Goal: Task Accomplishment & Management: Manage account settings

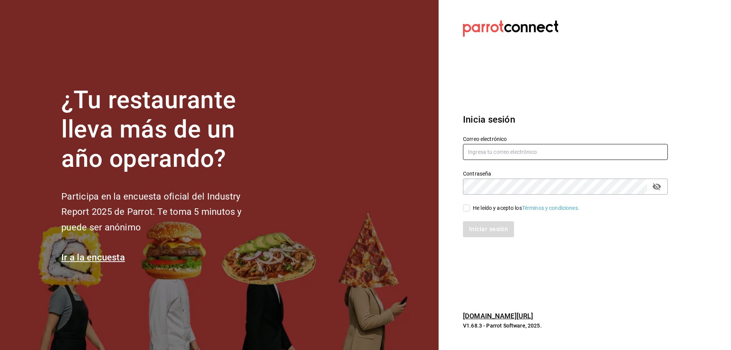
type input "[EMAIL_ADDRESS][DOMAIN_NAME]"
click at [468, 207] on input "He leído y acepto los Términos y condiciones." at bounding box center [466, 207] width 7 height 7
checkbox input "true"
click at [487, 226] on button "Iniciar sesión" at bounding box center [489, 229] width 52 height 16
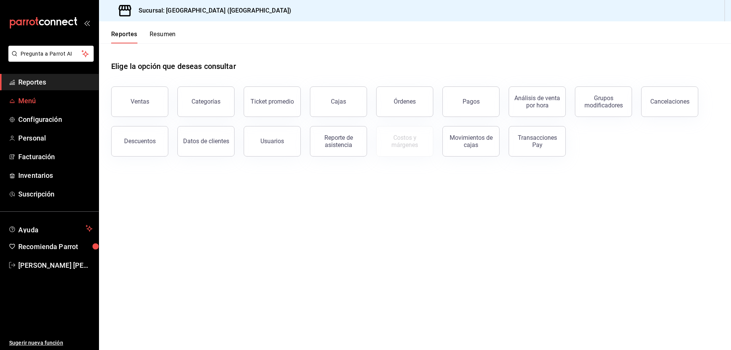
click at [48, 100] on span "Menú" at bounding box center [55, 101] width 74 height 10
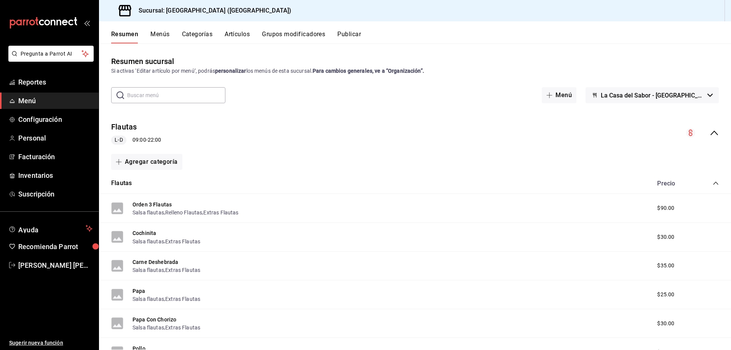
click at [163, 35] on button "Menús" at bounding box center [159, 36] width 19 height 13
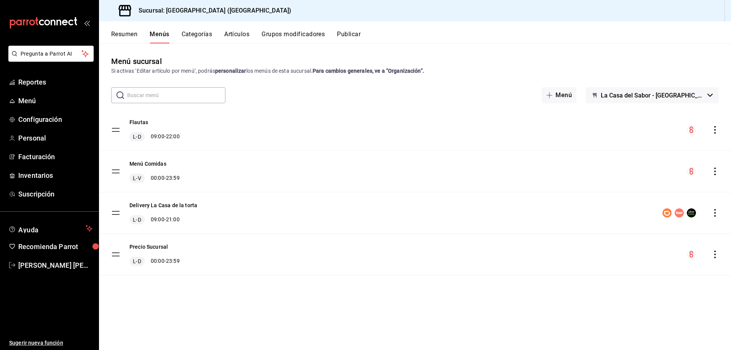
click at [203, 38] on button "Categorías" at bounding box center [197, 36] width 31 height 13
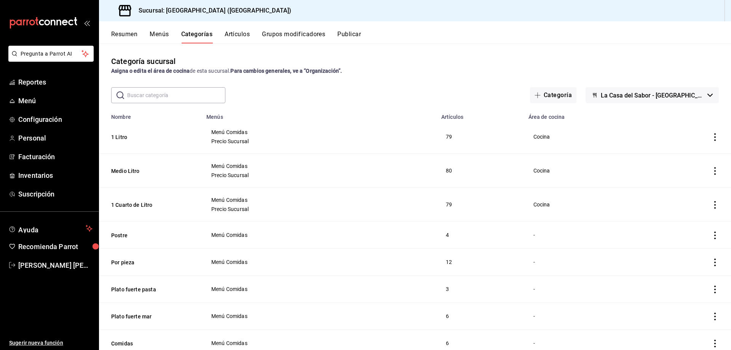
click at [236, 35] on button "Artículos" at bounding box center [237, 36] width 25 height 13
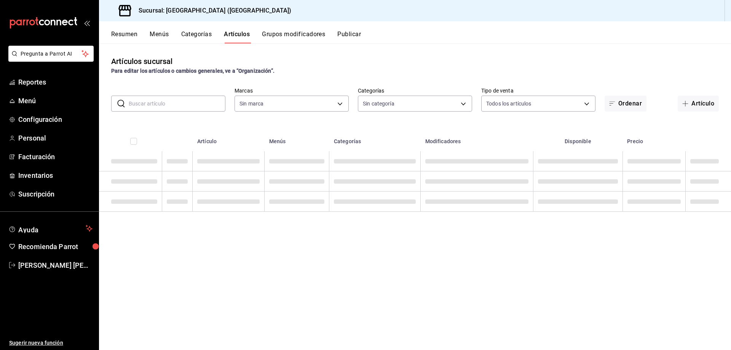
type input "4329e25c-3564-4bd4-9b42-c2c7c1faad88,6e0801bb-d1c2-47ff-9bb9-7e67fe9c63bb"
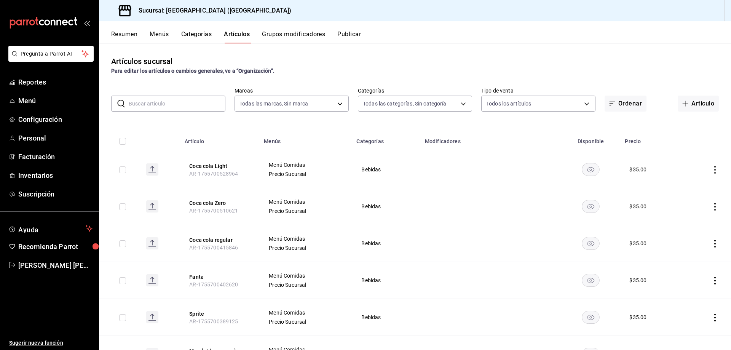
type input "c4b22869-ca7a-4e23-8ad6-48f9b66d7855,78fc6d24-e93f-4341-8664-4fbb00cbf95a,8f840…"
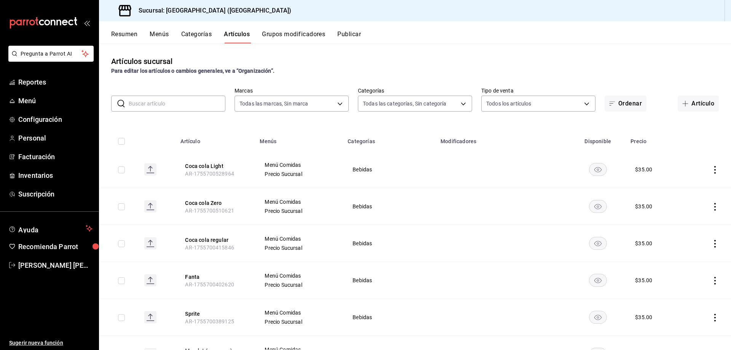
click at [306, 35] on button "Grupos modificadores" at bounding box center [293, 36] width 63 height 13
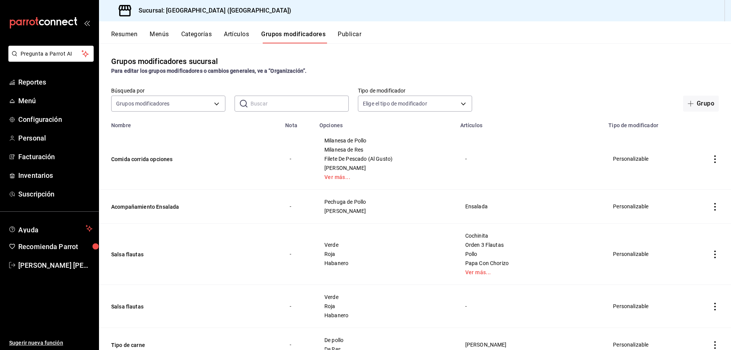
click at [193, 34] on button "Categorías" at bounding box center [196, 36] width 31 height 13
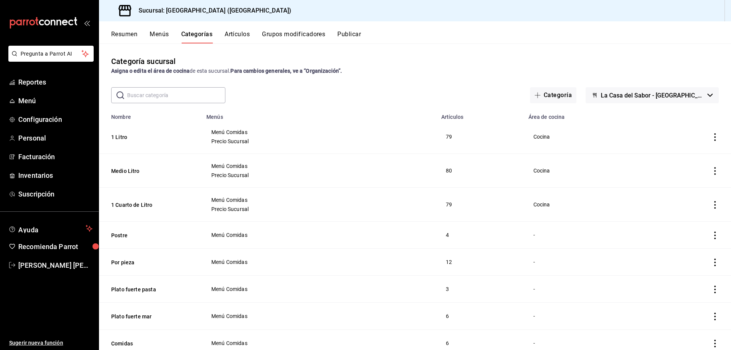
click at [161, 33] on button "Menús" at bounding box center [159, 36] width 19 height 13
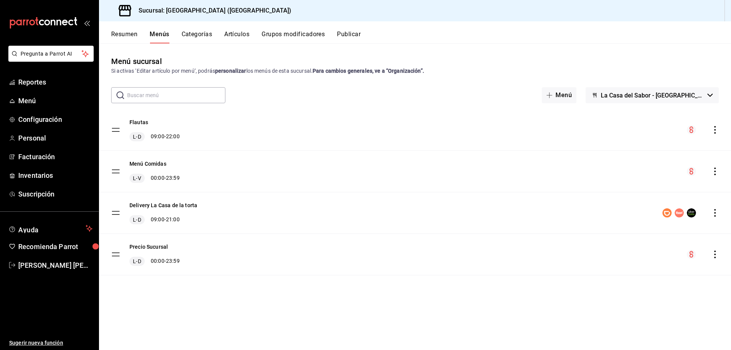
click at [196, 253] on div "Precio Sucursal L-D 00:00 - 23:59" at bounding box center [415, 254] width 632 height 41
click at [116, 253] on tbody "Flautas L-D 09:00 - 22:00 Menú Comidas L-V 00:00 - 23:59 Delivery La Casa de la…" at bounding box center [415, 192] width 632 height 166
click at [146, 249] on button "Precio Sucursal" at bounding box center [148, 247] width 38 height 8
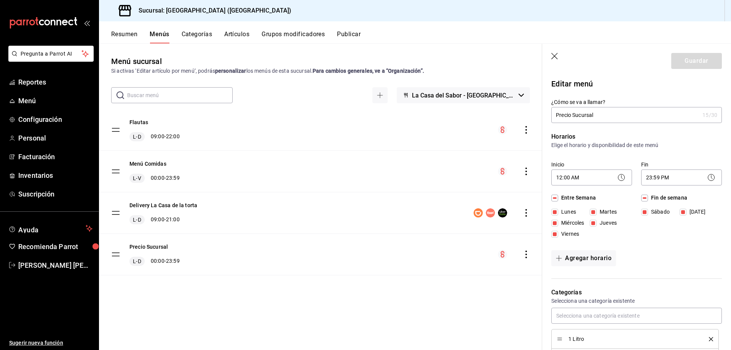
click at [553, 60] on icon "button" at bounding box center [555, 57] width 8 height 8
checkbox input "false"
type input "1755882941944"
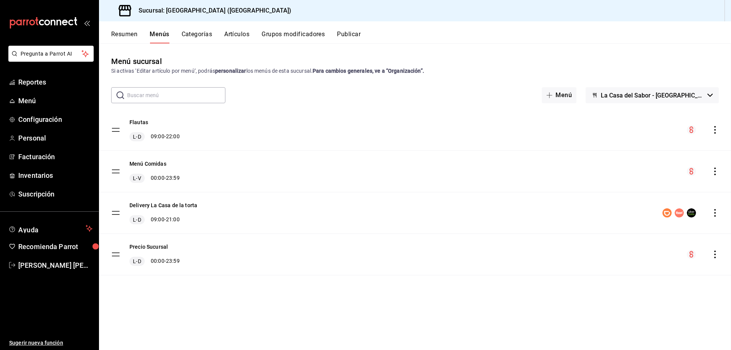
checkbox input "false"
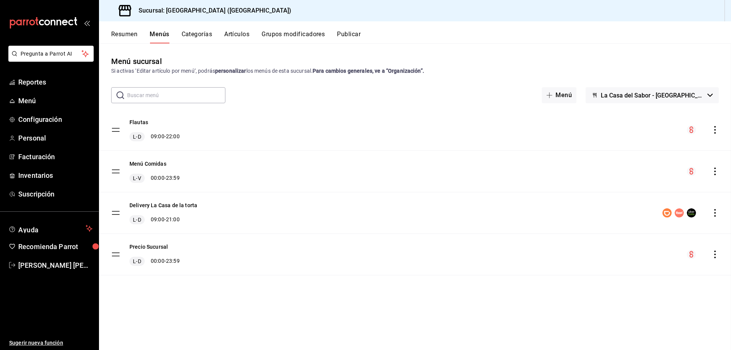
checkbox input "false"
click at [242, 33] on button "Artículos" at bounding box center [236, 36] width 25 height 13
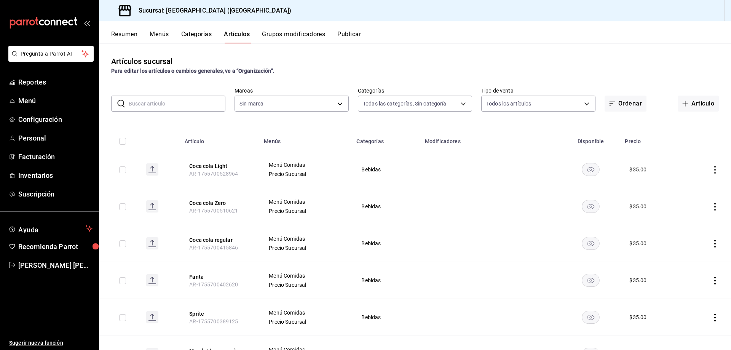
type input "c4b22869-ca7a-4e23-8ad6-48f9b66d7855,78fc6d24-e93f-4341-8664-4fbb00cbf95a,8f840…"
type input "4329e25c-3564-4bd4-9b42-c2c7c1faad88,6e0801bb-d1c2-47ff-9bb9-7e67fe9c63bb"
click at [711, 171] on icon "actions" at bounding box center [715, 170] width 8 height 8
click at [683, 189] on span "Editar" at bounding box center [687, 187] width 20 height 8
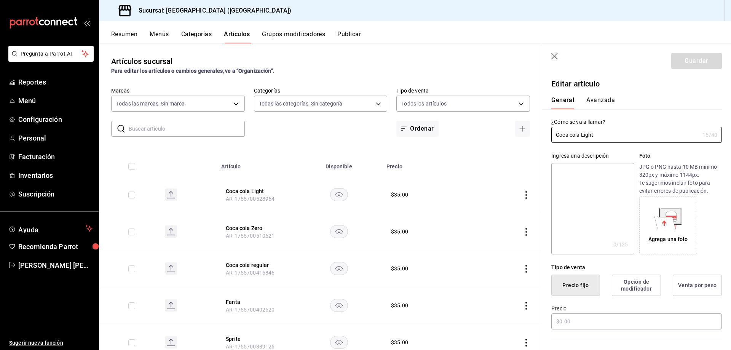
type input "$35.00"
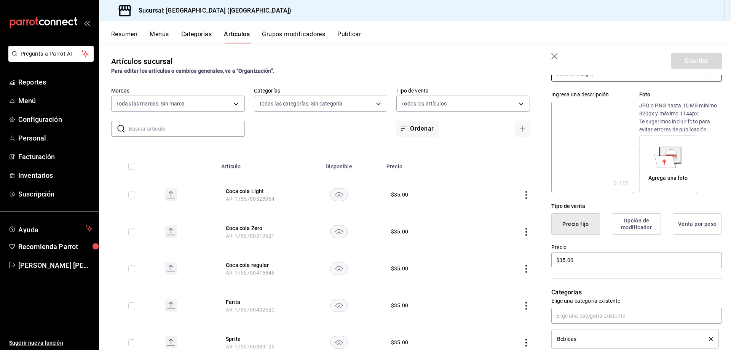
scroll to position [152, 0]
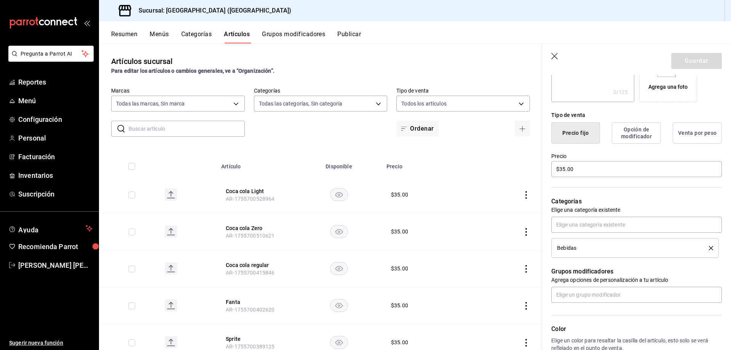
click at [555, 59] on icon "button" at bounding box center [555, 57] width 8 height 8
